Goal: Book appointment/travel/reservation

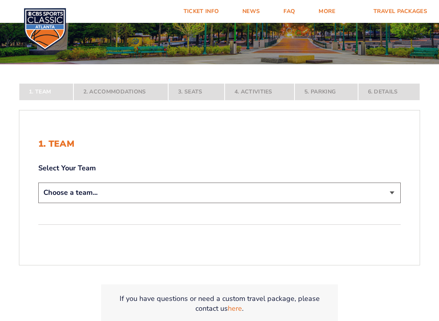
scroll to position [111, 0]
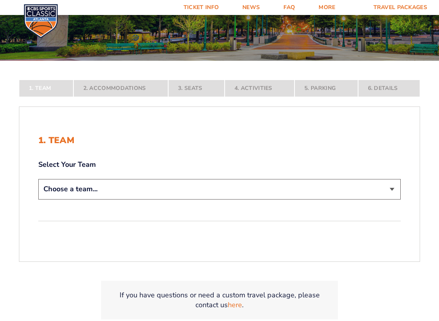
click at [391, 193] on select "Choose a team... [US_STATE] Wildcats [US_STATE] State Buckeyes [US_STATE] Tar H…" at bounding box center [219, 189] width 362 height 20
select select "12956"
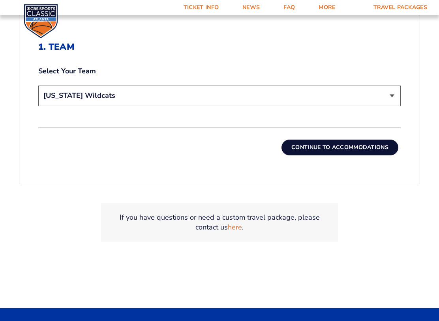
click at [340, 149] on button "Continue To Accommodations" at bounding box center [339, 148] width 117 height 16
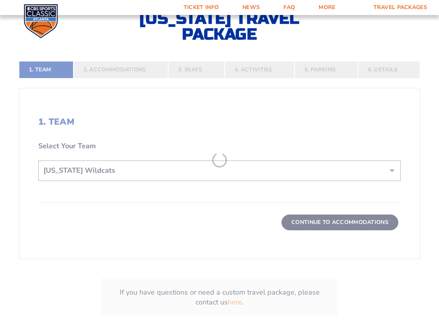
scroll to position [151, 0]
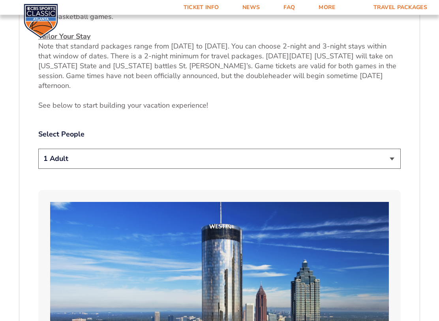
click at [396, 149] on select "1 Adult 2 Adults 3 Adults 4 Adults 2 Adults + 1 Child 2 Adults + 2 Children 2 A…" at bounding box center [219, 159] width 362 height 20
select select "2 Adults"
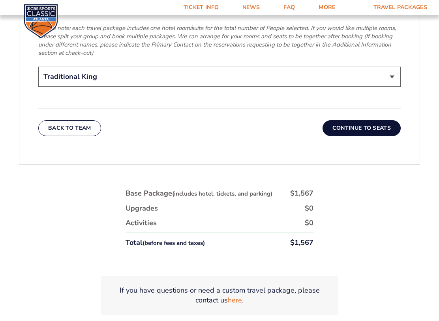
scroll to position [1332, 0]
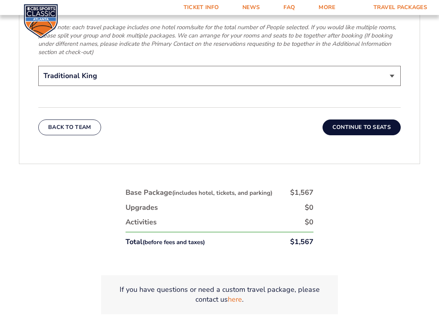
click at [360, 120] on button "Continue To Seats" at bounding box center [361, 128] width 78 height 16
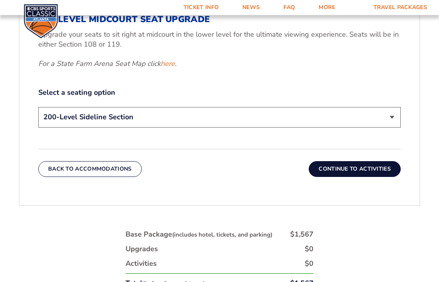
scroll to position [381, 0]
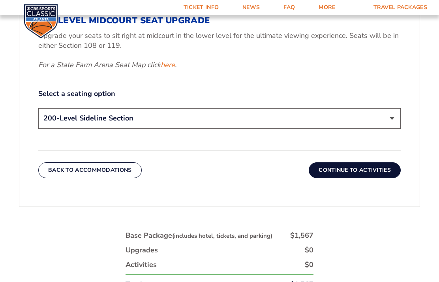
click at [391, 119] on select "200-Level Sideline Section 100-Level Corner Seat Upgrade (+$120 per person) 100…" at bounding box center [219, 118] width 362 height 20
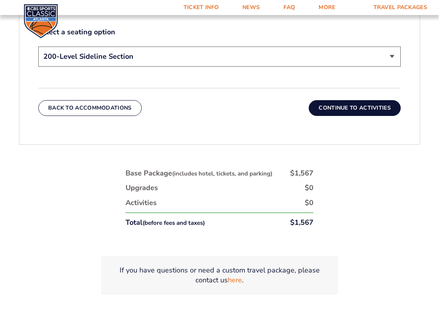
scroll to position [462, 0]
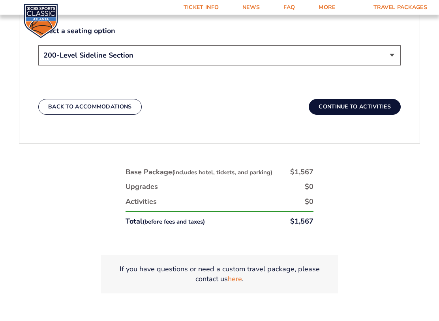
click at [368, 108] on button "Continue To Activities" at bounding box center [354, 107] width 92 height 16
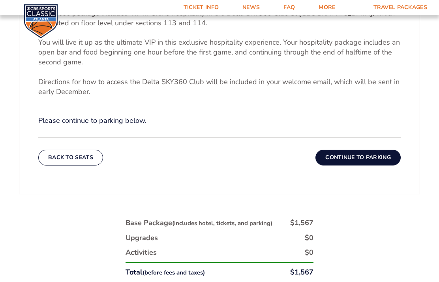
scroll to position [297, 0]
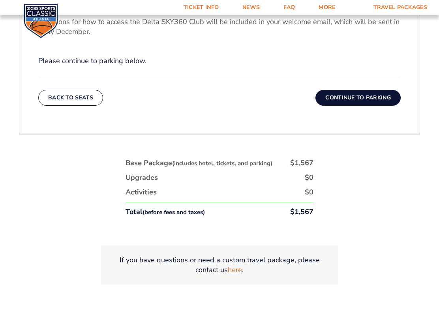
click at [363, 99] on button "Continue To Parking" at bounding box center [357, 98] width 85 height 16
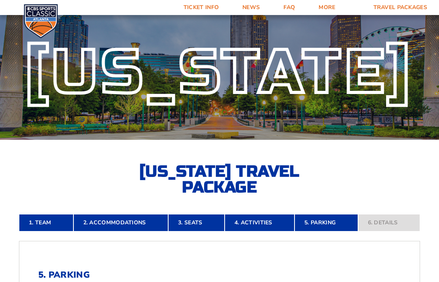
scroll to position [0, 0]
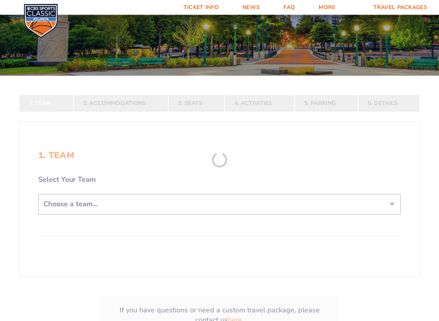
scroll to position [96, 0]
click at [391, 210] on form "Kentucky Kentucky Travel Package Ohio State Ohio State Travel Package North Car…" at bounding box center [219, 138] width 439 height 468
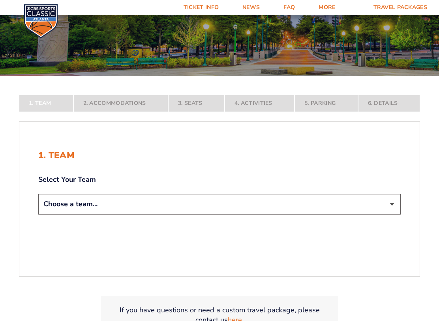
click at [394, 206] on select "Choose a team... [US_STATE] Wildcats [US_STATE] State Buckeyes [US_STATE] Tar H…" at bounding box center [219, 204] width 362 height 20
select select "12956"
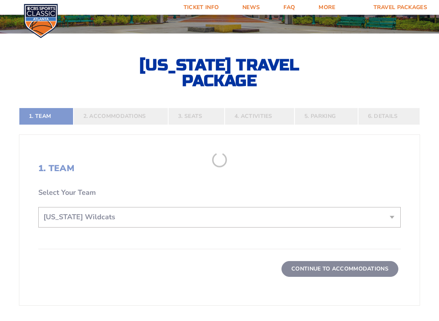
click at [376, 267] on form "Kentucky Kentucky Travel Package Ohio State Ohio State Travel Package North Car…" at bounding box center [219, 131] width 439 height 539
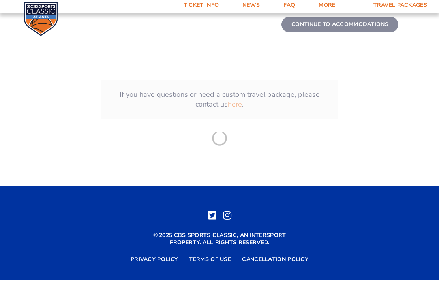
scroll to position [365, 0]
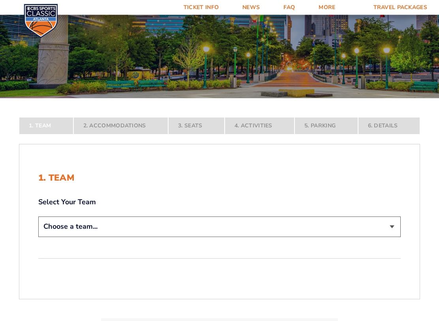
scroll to position [73, 0]
click at [392, 229] on select "Choose a team... [US_STATE] Wildcats [US_STATE] State Buckeyes [US_STATE] Tar H…" at bounding box center [219, 227] width 362 height 20
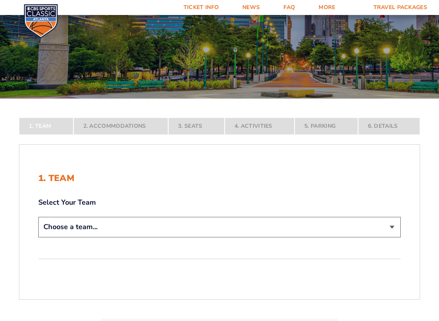
select select "12956"
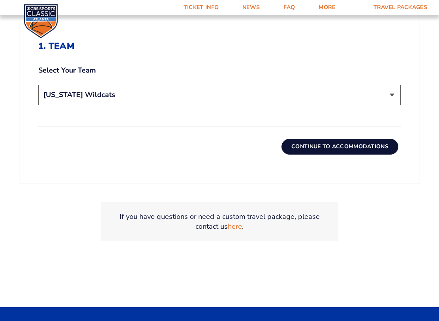
click at [357, 143] on button "Continue To Accommodations" at bounding box center [339, 147] width 117 height 16
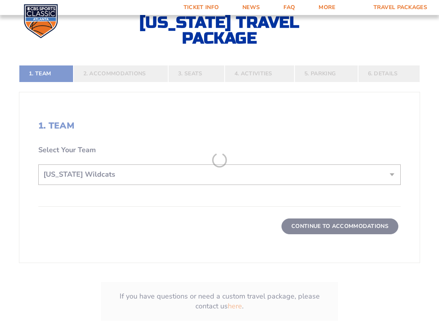
scroll to position [151, 0]
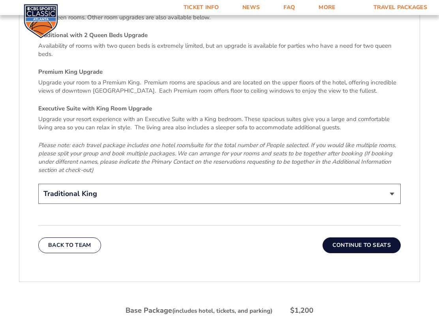
click at [374, 237] on button "Continue To Seats" at bounding box center [361, 245] width 78 height 16
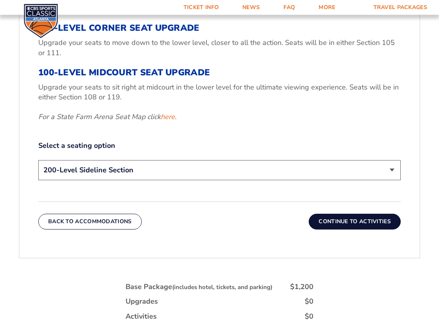
scroll to position [351, 0]
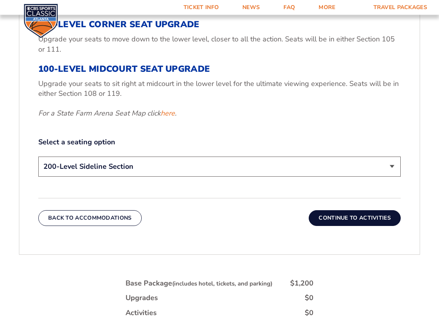
click at [395, 163] on select "200-Level Sideline Section 100-Level Corner Seat Upgrade (+$120 per person) 100…" at bounding box center [219, 167] width 362 height 20
select select "100-Level Midcourt Seat Upgrade"
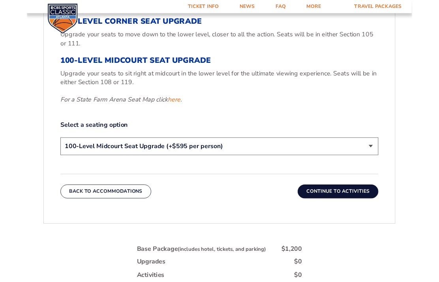
scroll to position [373, 0]
